Goal: Check status: Check status

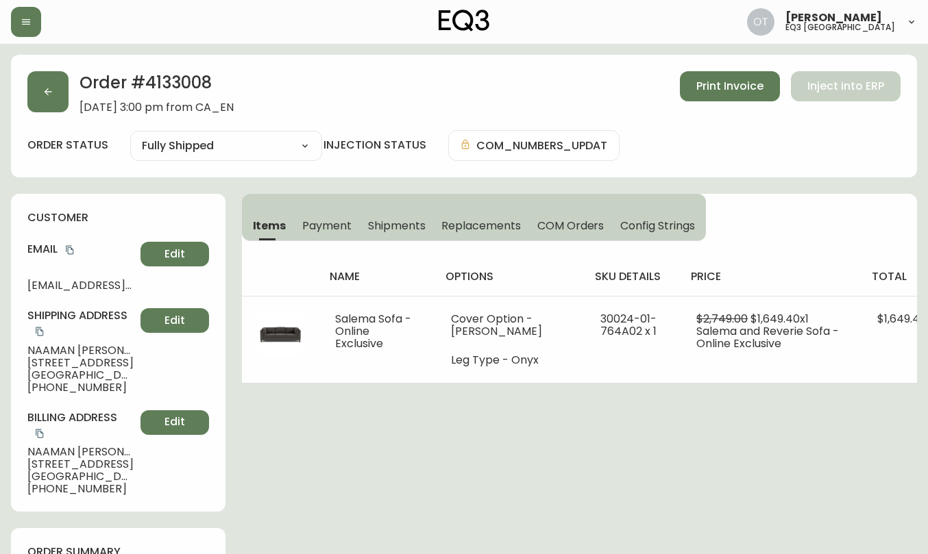
select select "FULLY_SHIPPED"
click at [53, 103] on button "button" at bounding box center [47, 91] width 41 height 41
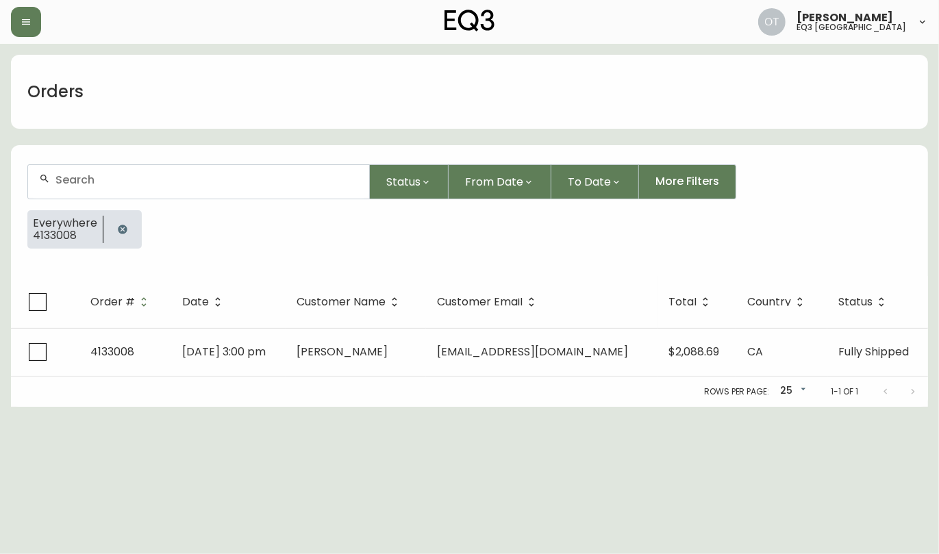
click at [66, 173] on div at bounding box center [198, 182] width 341 height 34
paste input "4117361"
type input "4117361"
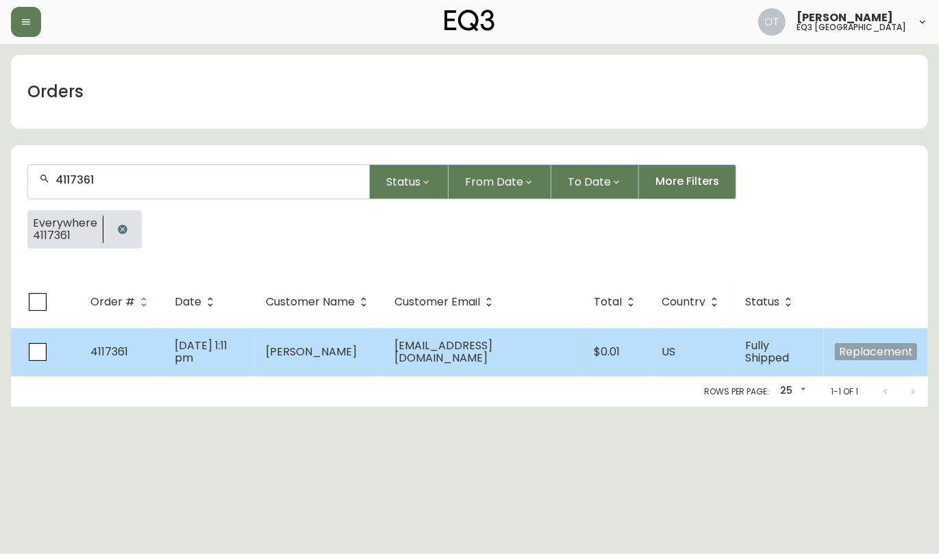
click at [112, 364] on td "4117361" at bounding box center [121, 352] width 84 height 48
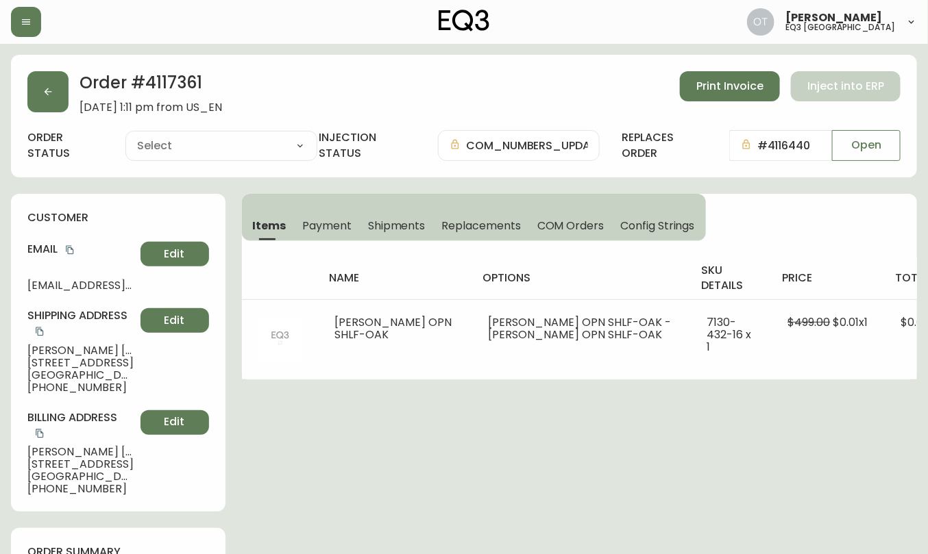
scroll to position [752, 0]
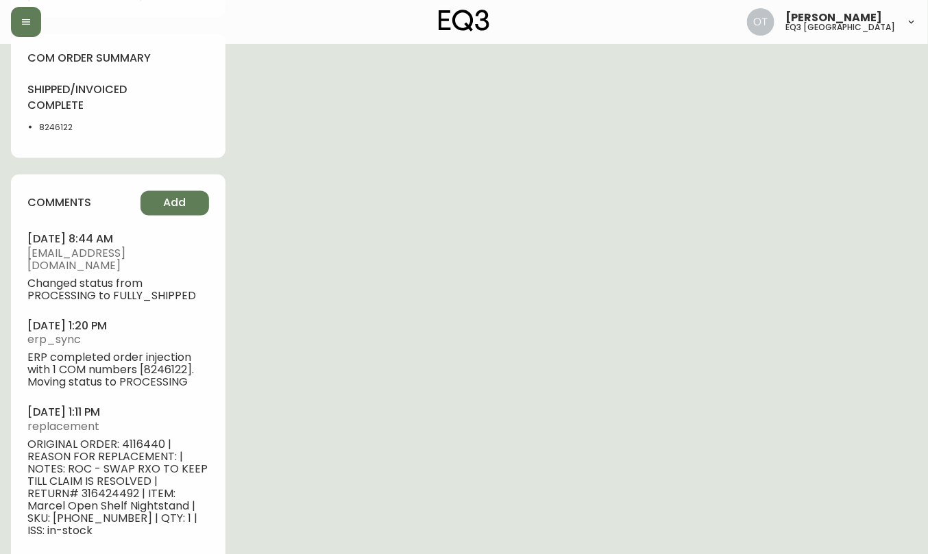
type input "Fully Shipped"
select select "FULLY_SHIPPED"
click at [137, 439] on span "ORIGINAL ORDER: 4116440 | REASON FOR REPLACEMENT: | NOTES: ROC - SWAP RXO TO KE…" at bounding box center [118, 488] width 182 height 99
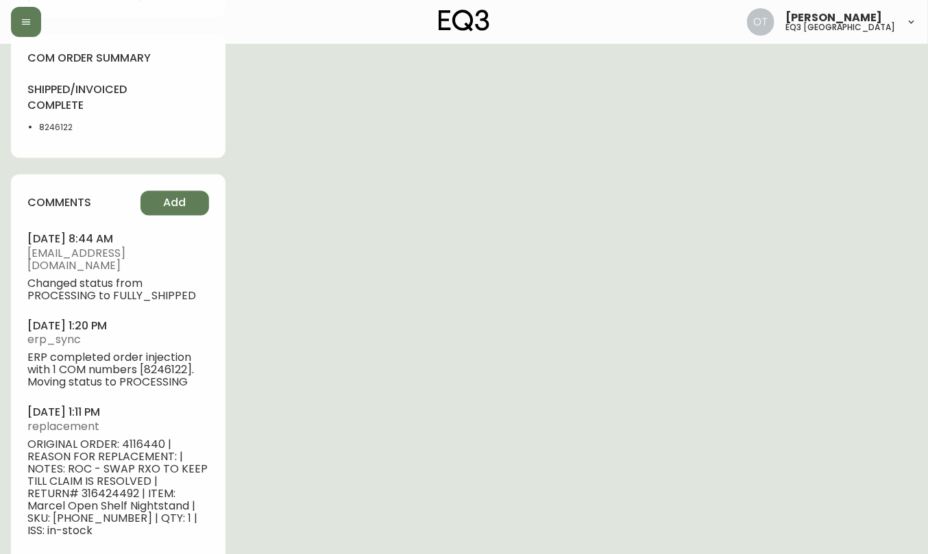
click at [137, 439] on span "ORIGINAL ORDER: 4116440 | REASON FOR REPLACEMENT: | NOTES: ROC - SWAP RXO TO KE…" at bounding box center [118, 488] width 182 height 99
drag, startPoint x: 142, startPoint y: 445, endPoint x: 145, endPoint y: 432, distance: 12.5
click at [145, 439] on span "ORIGINAL ORDER: 4116440 | REASON FOR REPLACEMENT: | NOTES: ROC - SWAP RXO TO KE…" at bounding box center [118, 488] width 182 height 99
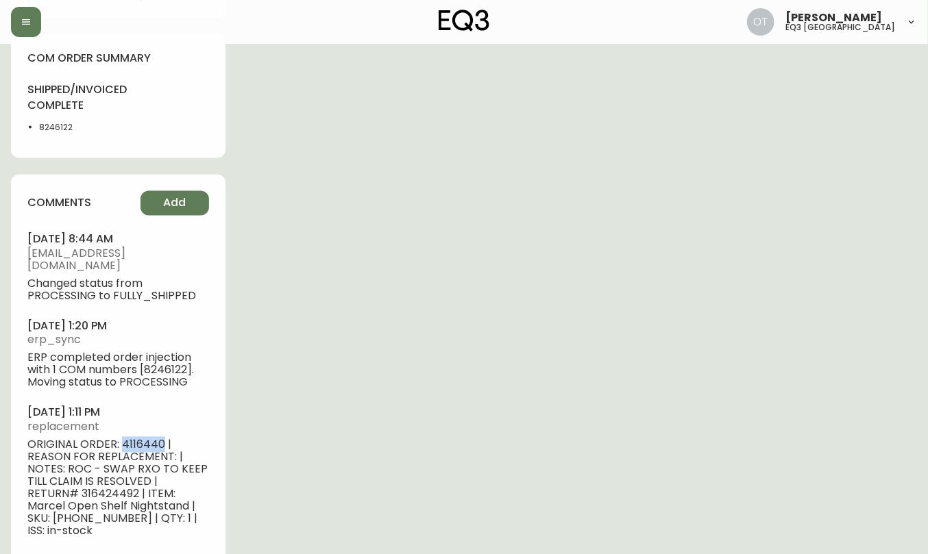
click at [145, 439] on span "ORIGINAL ORDER: 4116440 | REASON FOR REPLACEMENT: | NOTES: ROC - SWAP RXO TO KE…" at bounding box center [118, 488] width 182 height 99
copy span "4116440"
drag, startPoint x: 147, startPoint y: 419, endPoint x: 132, endPoint y: 400, distance: 24.4
click at [146, 421] on span "replacement" at bounding box center [118, 427] width 182 height 12
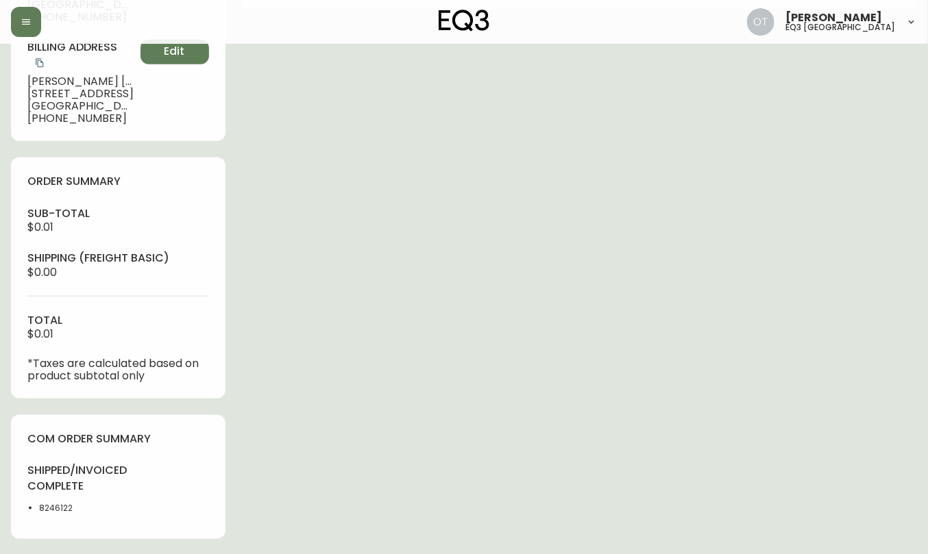
scroll to position [0, 0]
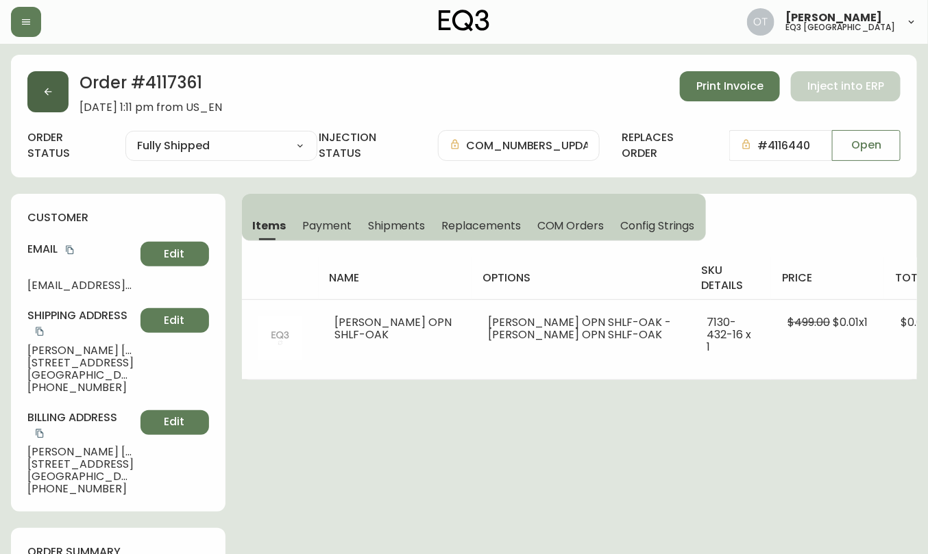
click at [49, 91] on icon "button" at bounding box center [47, 91] width 11 height 11
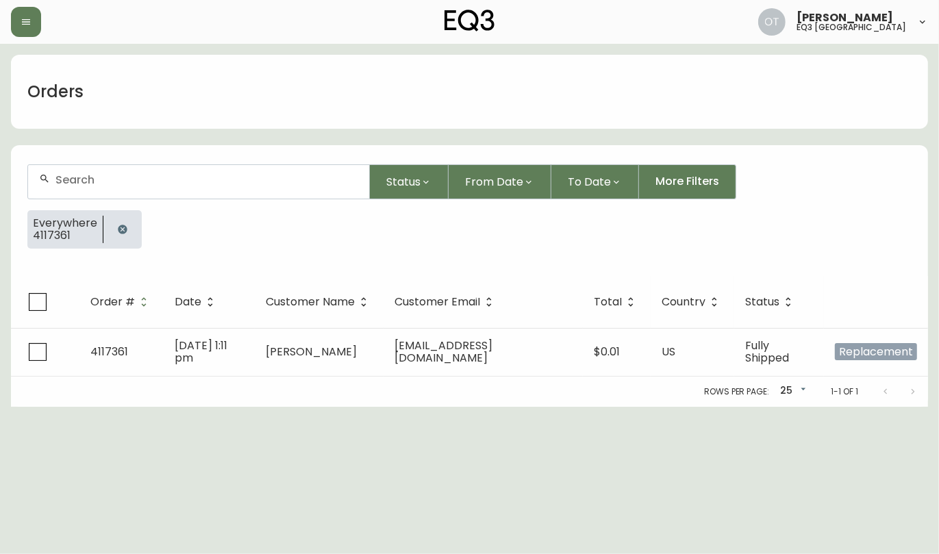
click at [82, 186] on div at bounding box center [198, 182] width 341 height 34
paste input "4116440"
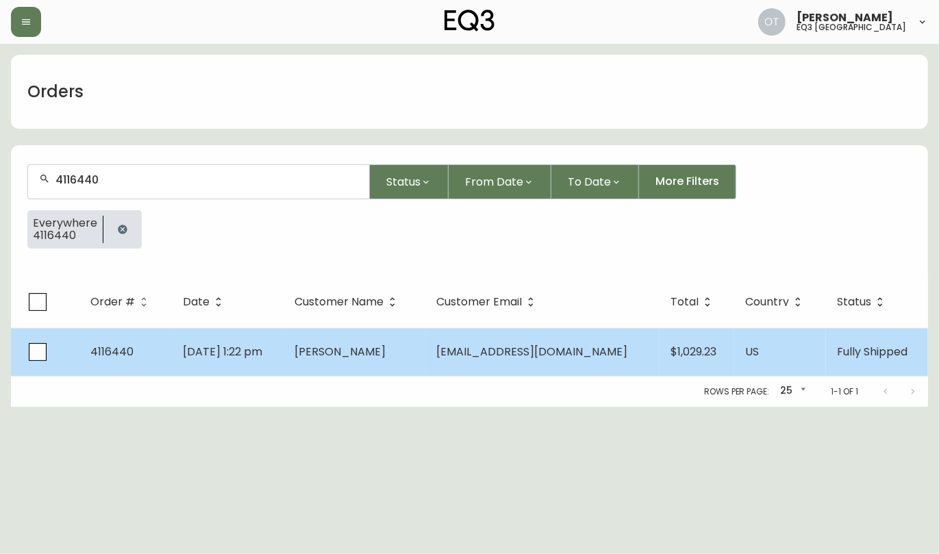
type input "4116440"
click at [137, 353] on td "4116440" at bounding box center [125, 352] width 92 height 48
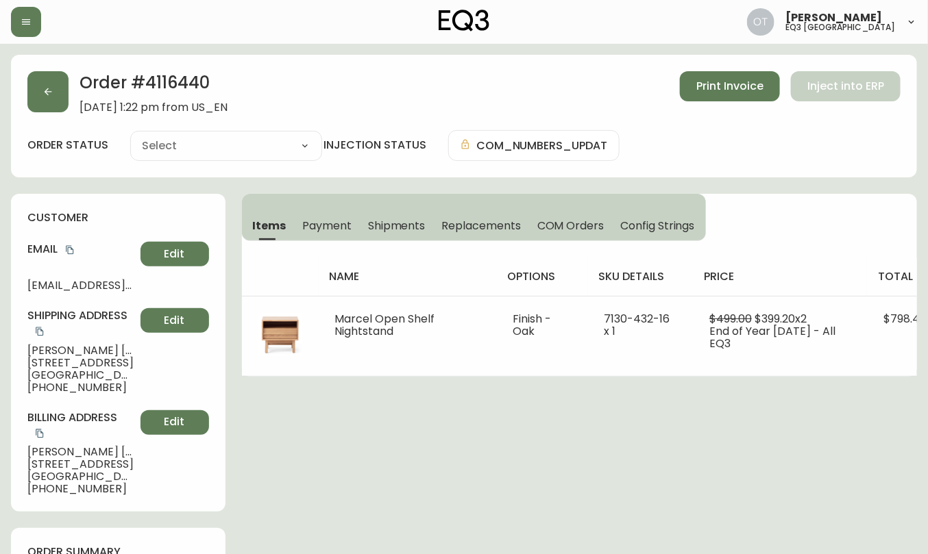
type input "Fully Shipped"
select select "FULLY_SHIPPED"
click at [199, 78] on h2 "Order # 4116440" at bounding box center [153, 86] width 148 height 30
copy h2 "4116440"
